Goal: Navigation & Orientation: Find specific page/section

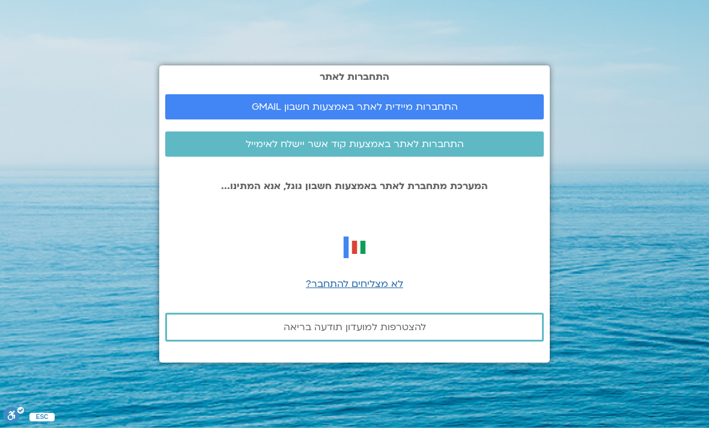
click at [393, 119] on link "התחברות מיידית לאתר באמצעות חשבון GMAIL" at bounding box center [354, 106] width 378 height 25
click at [396, 119] on link "התחברות מיידית לאתר באמצעות חשבון GMAIL" at bounding box center [354, 106] width 378 height 25
click at [349, 112] on span "התחברות מיידית לאתר באמצעות חשבון GMAIL" at bounding box center [355, 106] width 206 height 11
click at [384, 112] on span "התחברות מיידית לאתר באמצעות חשבון GMAIL" at bounding box center [355, 106] width 206 height 11
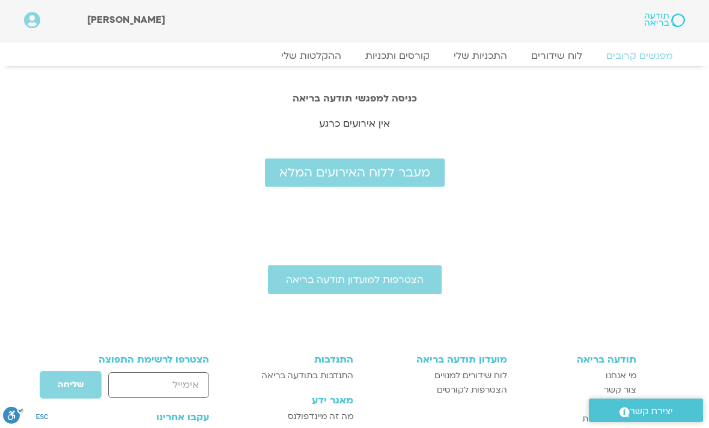
click at [379, 174] on span "מעבר ללוח האירועים המלא" at bounding box center [354, 173] width 151 height 14
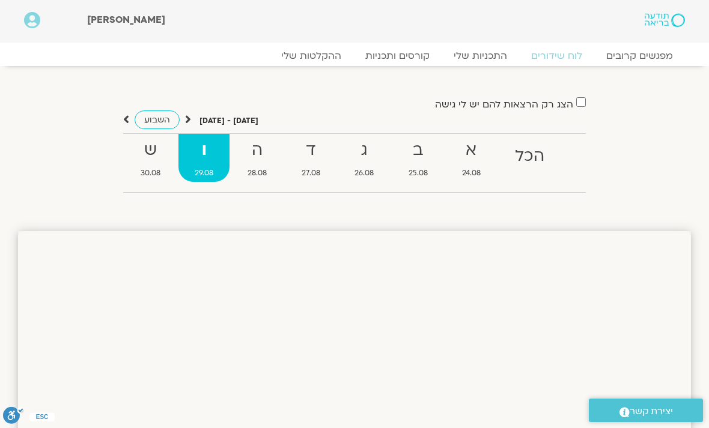
click at [235, 124] on p "אוגוסט 24 - אוגוסט 30" at bounding box center [228, 121] width 59 height 13
click at [242, 122] on p "אוגוסט 24 - אוגוסט 30" at bounding box center [228, 121] width 59 height 13
click at [168, 116] on span "השבוע" at bounding box center [157, 119] width 26 height 11
